Goal: Task Accomplishment & Management: Use online tool/utility

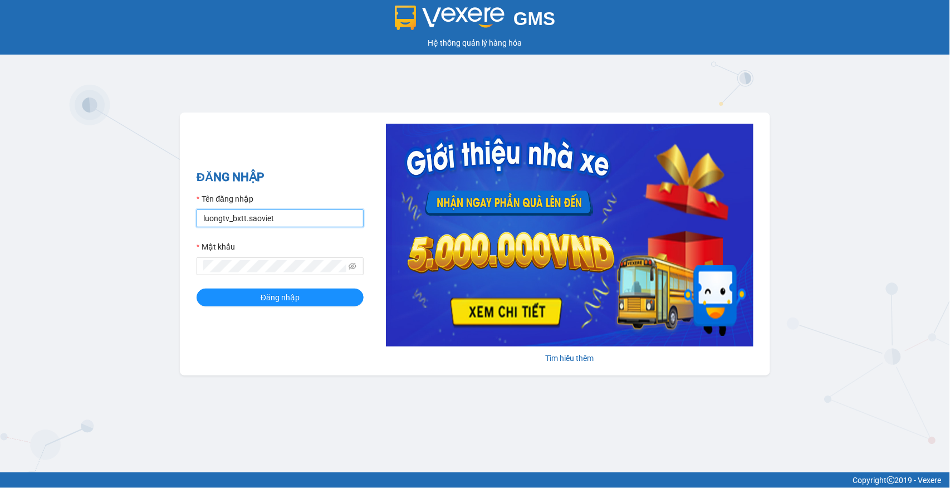
click at [288, 216] on input "luongtv_bxtt.saoviet" at bounding box center [280, 218] width 167 height 18
type input "xuanht_bxtt.saoviet"
click at [282, 295] on span "Đăng nhập" at bounding box center [280, 297] width 39 height 12
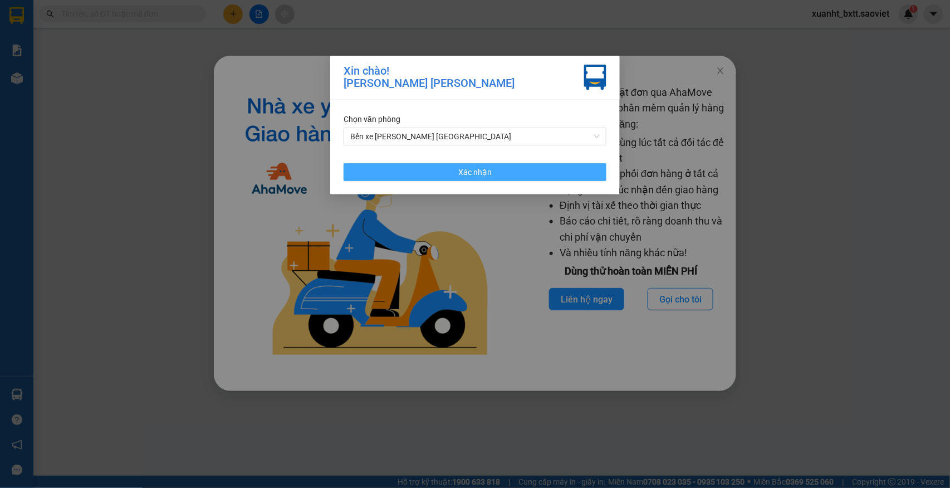
drag, startPoint x: 416, startPoint y: 174, endPoint x: 482, endPoint y: 145, distance: 71.6
click at [421, 174] on button "Xác nhận" at bounding box center [475, 172] width 263 height 18
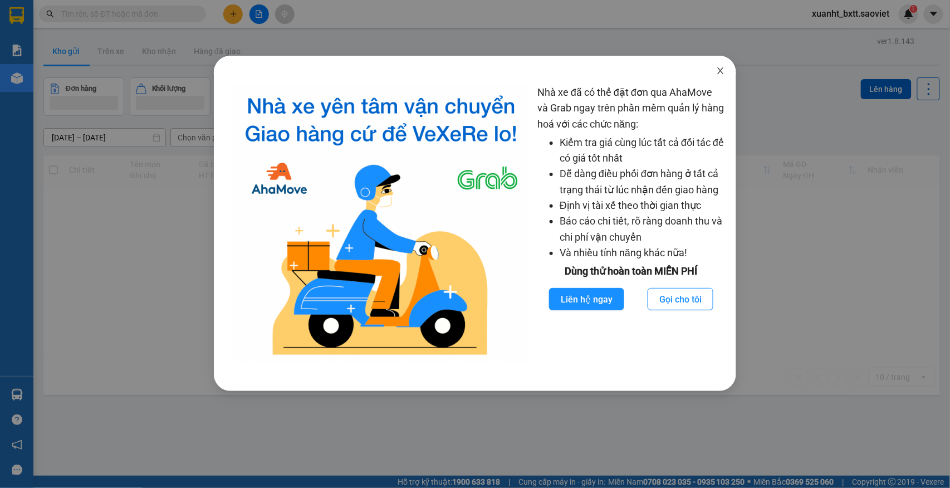
click at [719, 71] on icon "close" at bounding box center [720, 70] width 9 height 9
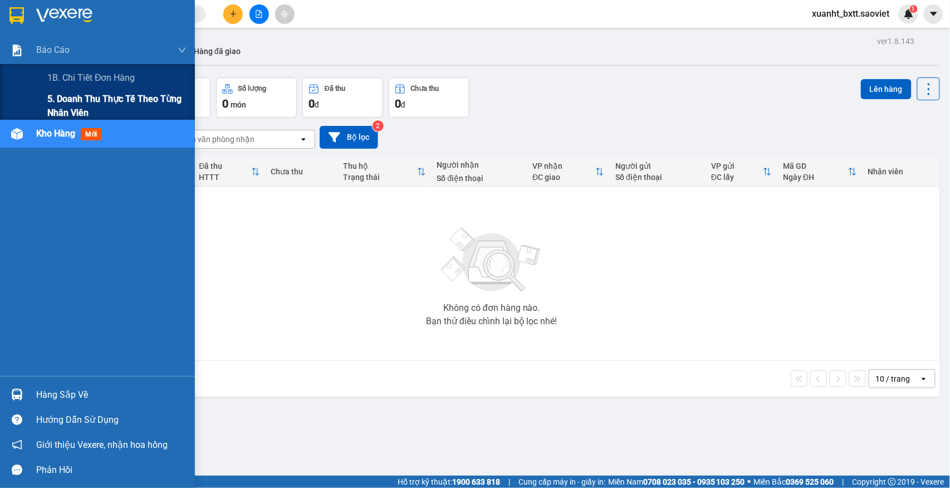
click at [58, 106] on div "0 đơn" at bounding box center [84, 104] width 68 height 16
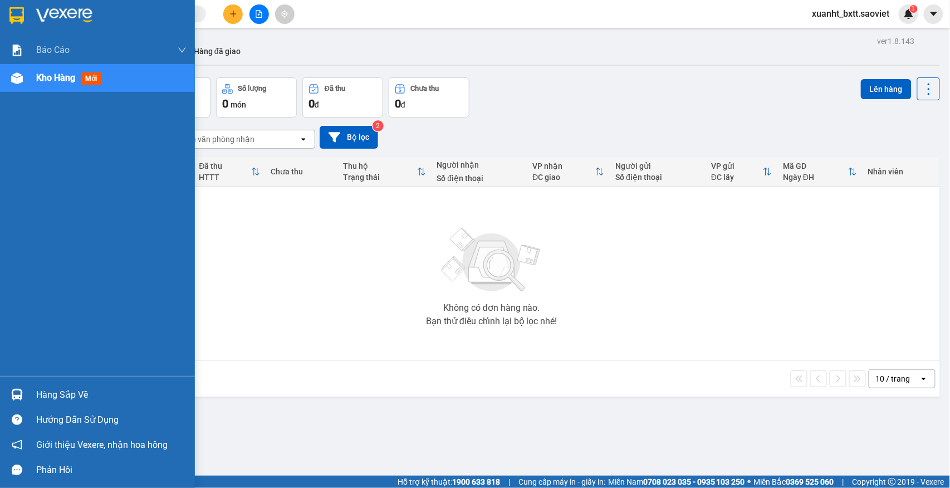
click at [74, 111] on div "Báo cáo 1B. Chi tiết đơn hàng 5. Doanh thu thực tế theo từng nhân viên Kho hàng…" at bounding box center [97, 206] width 195 height 340
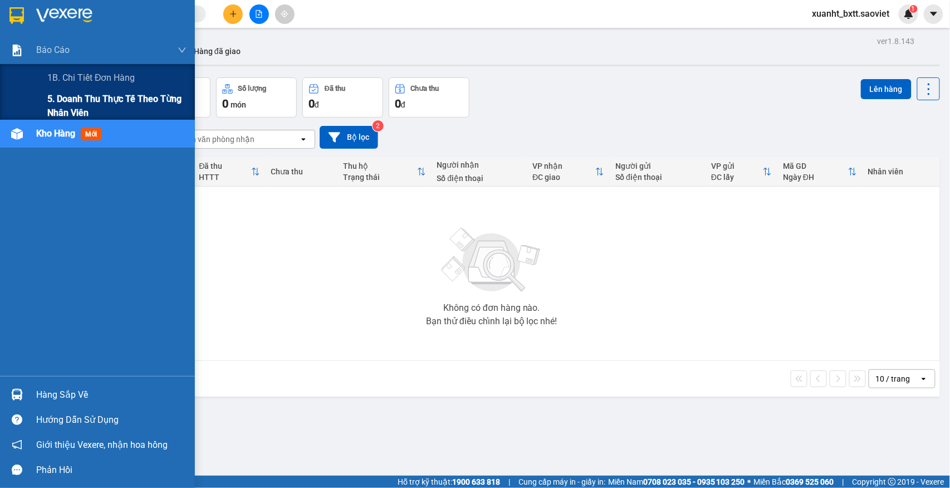
click at [50, 98] on span "5. Doanh thu thực tế theo từng nhân viên" at bounding box center [116, 106] width 139 height 28
